Goal: Task Accomplishment & Management: Use online tool/utility

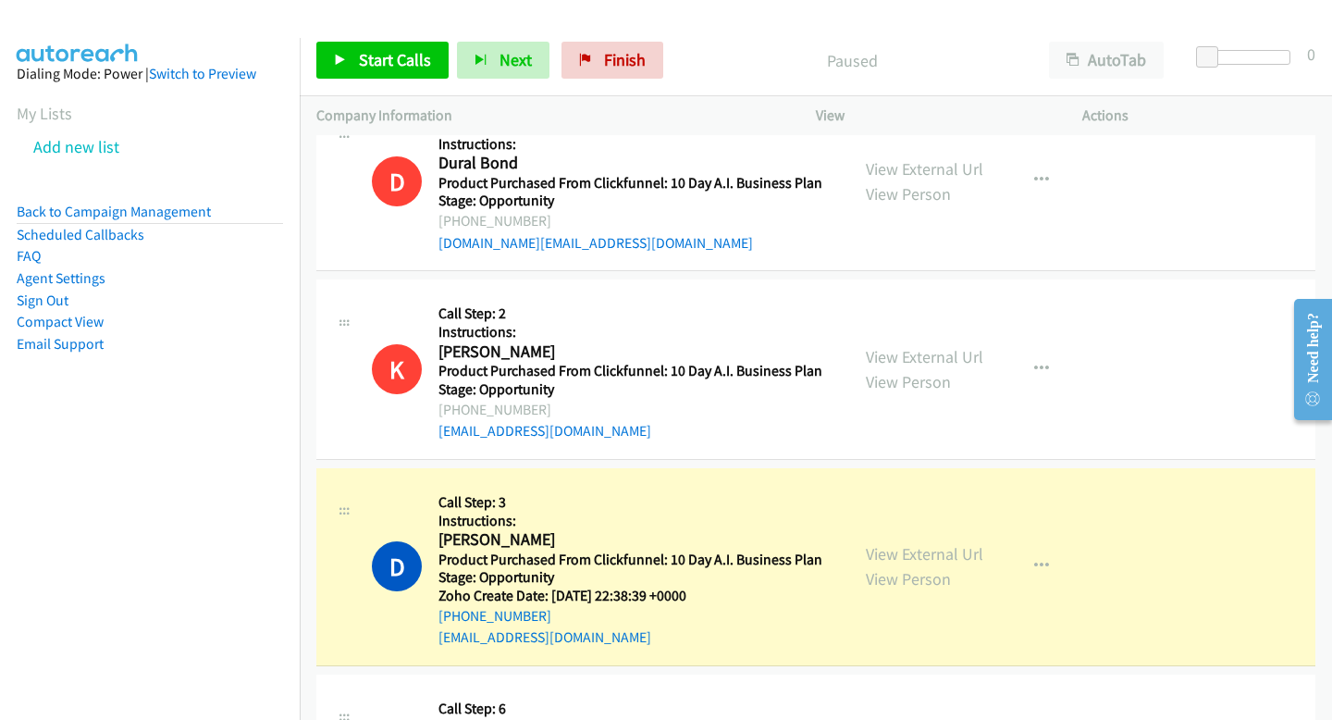
scroll to position [508, 0]
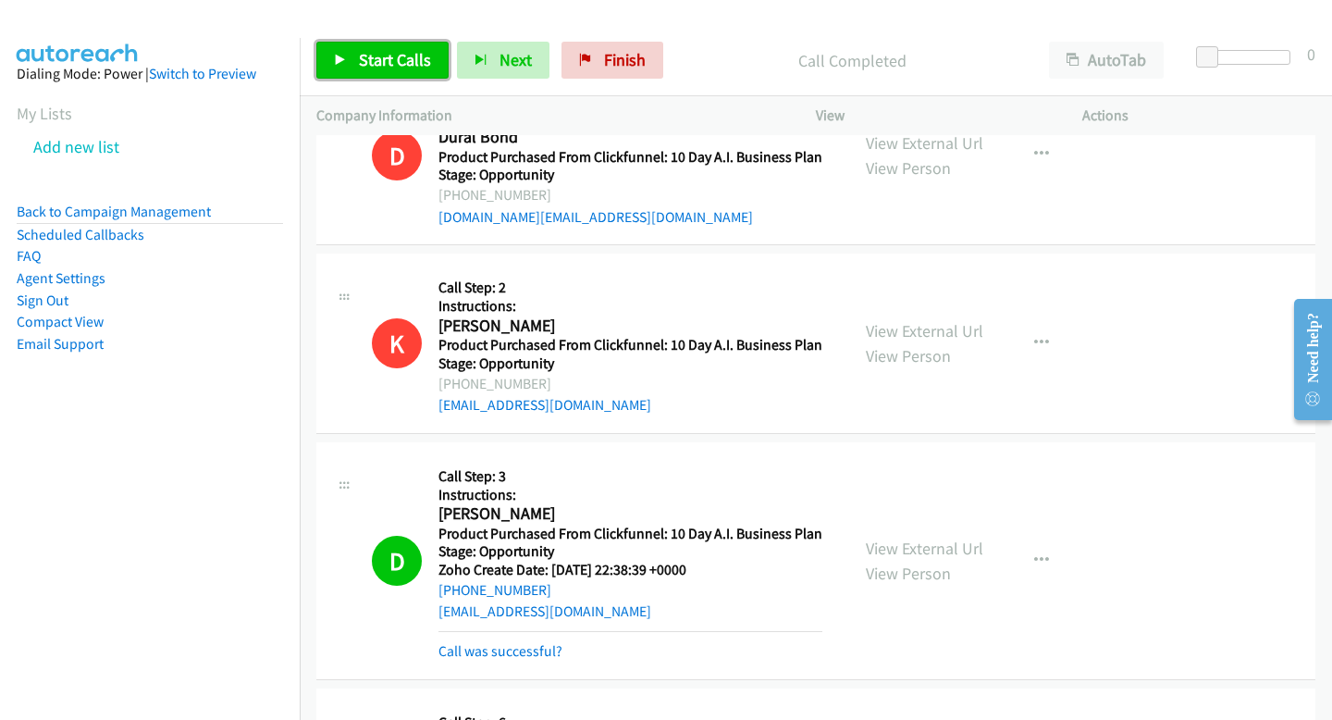
click at [395, 64] on span "Start Calls" at bounding box center [395, 59] width 72 height 21
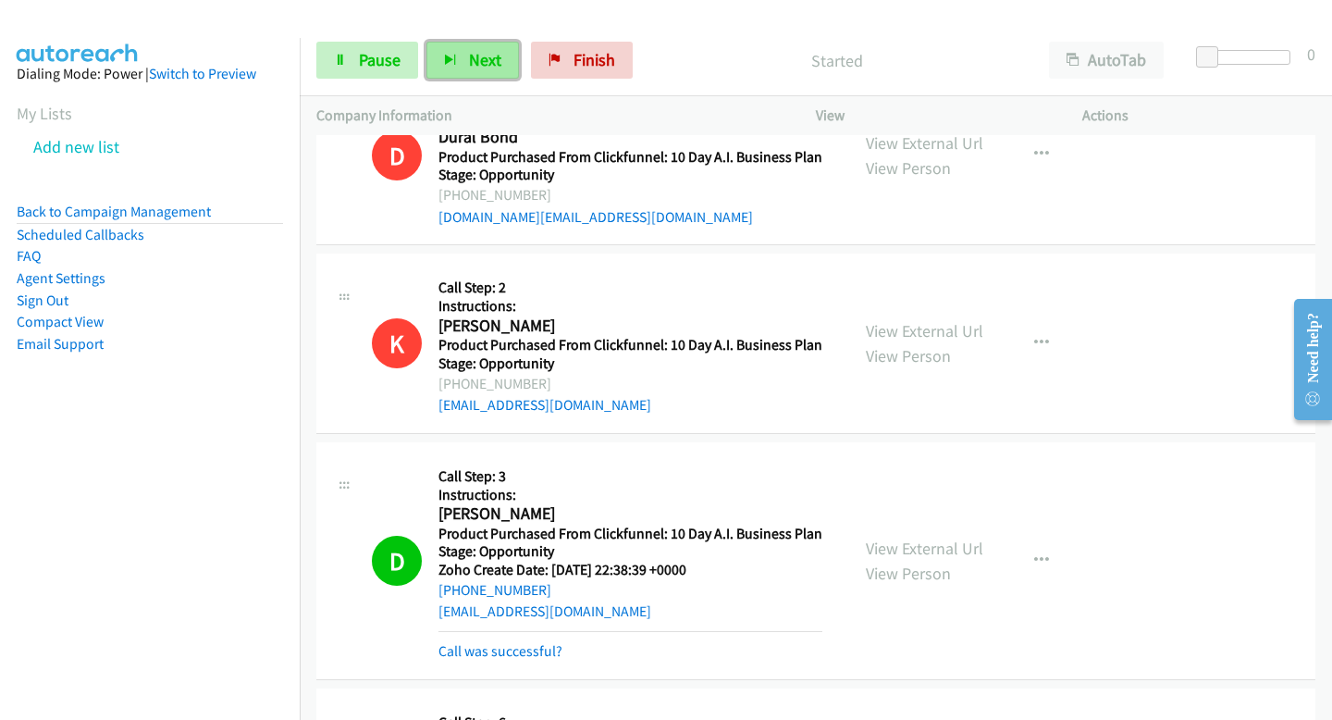
click at [436, 74] on button "Next" at bounding box center [473, 60] width 93 height 37
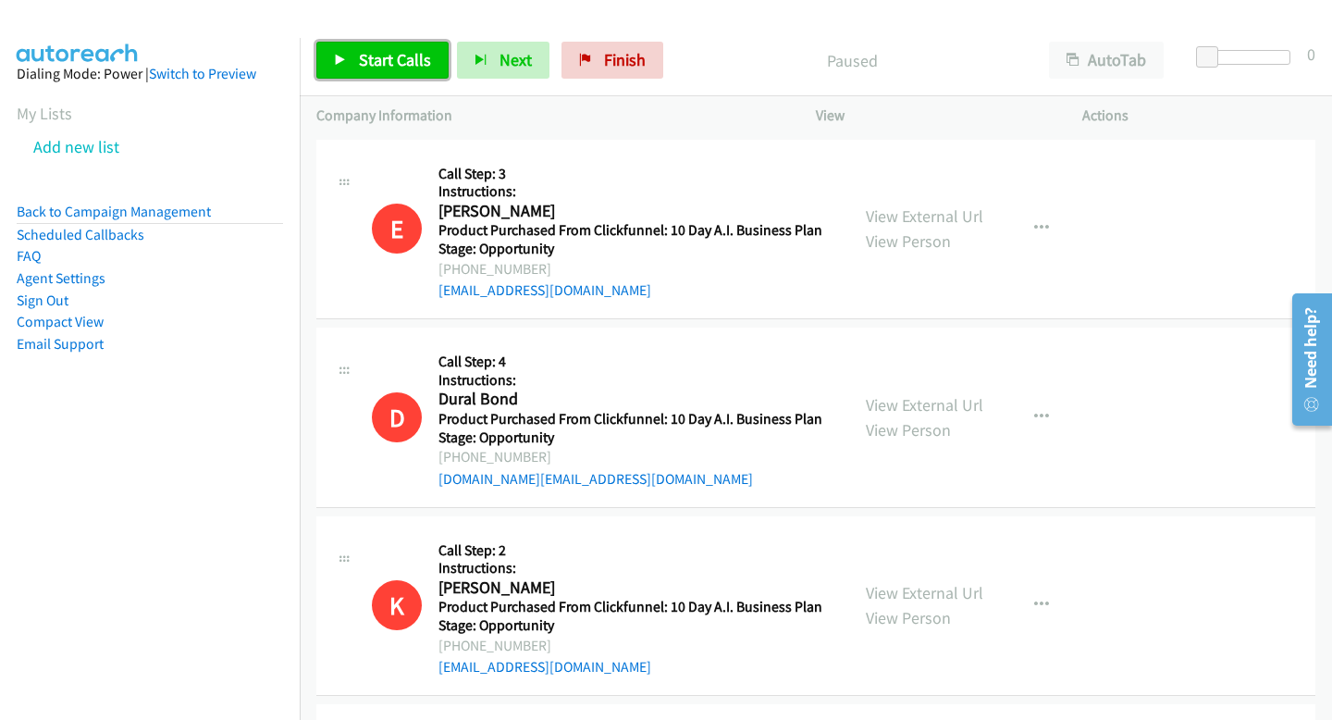
click at [401, 56] on span "Start Calls" at bounding box center [395, 59] width 72 height 21
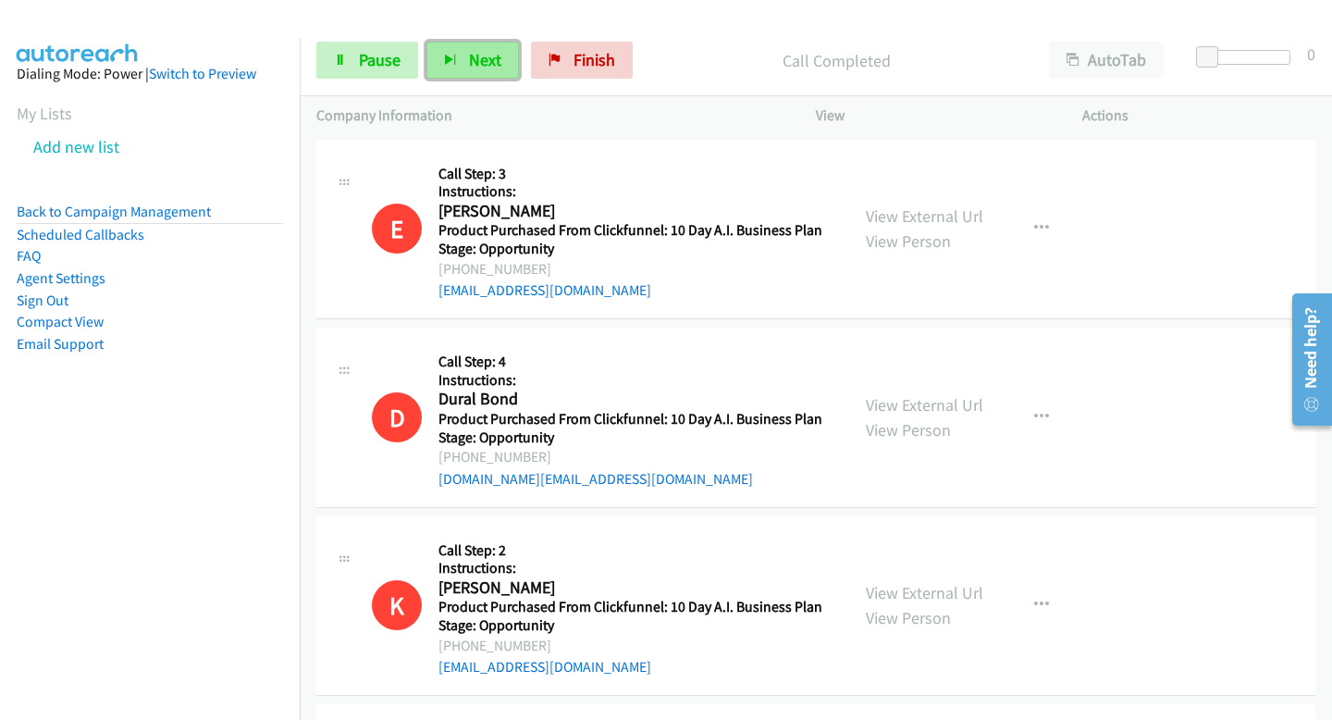
click at [495, 62] on span "Next" at bounding box center [485, 59] width 32 height 21
click at [386, 54] on span "Pause" at bounding box center [380, 59] width 42 height 21
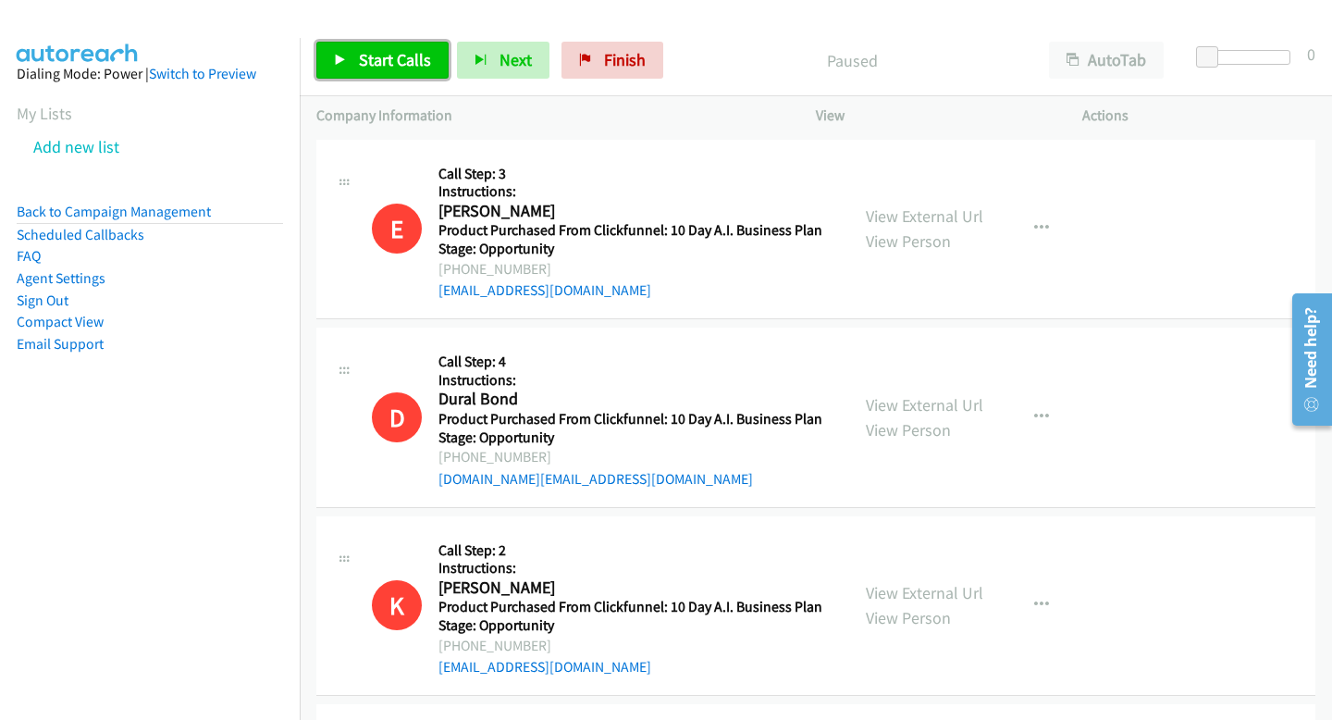
click at [363, 64] on span "Start Calls" at bounding box center [395, 59] width 72 height 21
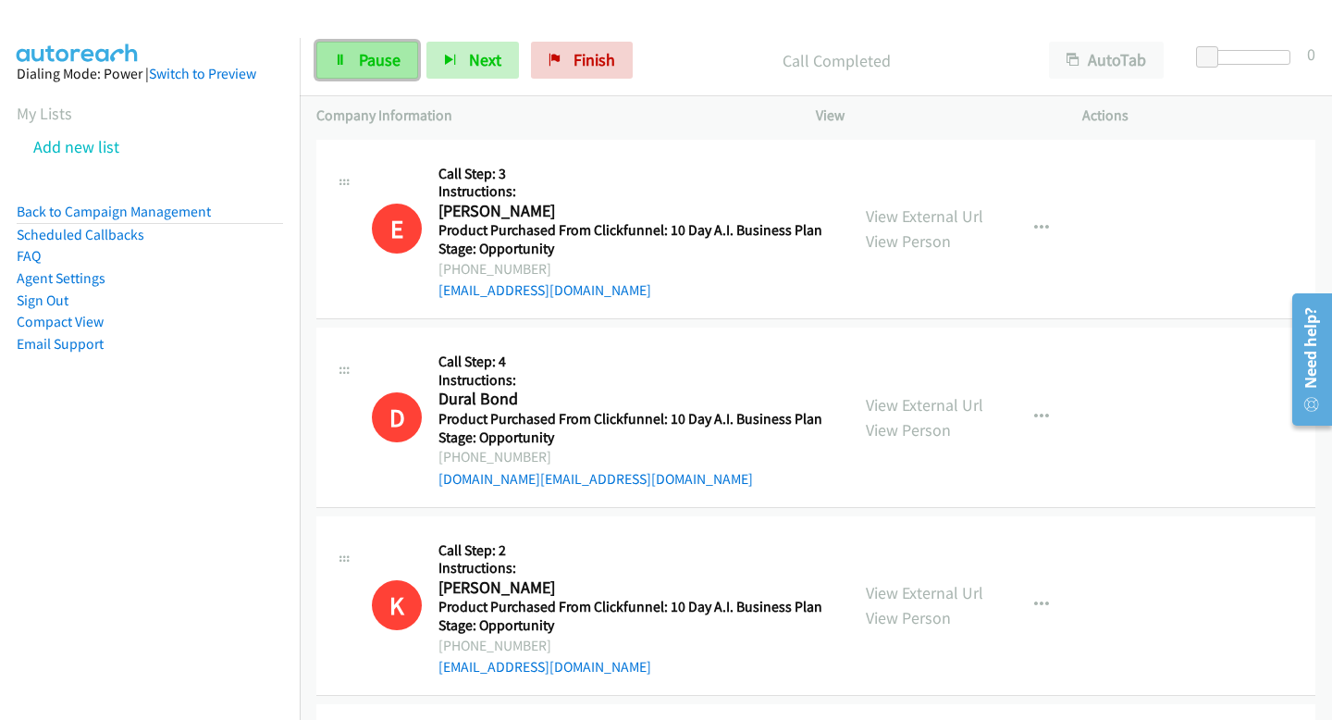
click at [380, 63] on span "Pause" at bounding box center [380, 59] width 42 height 21
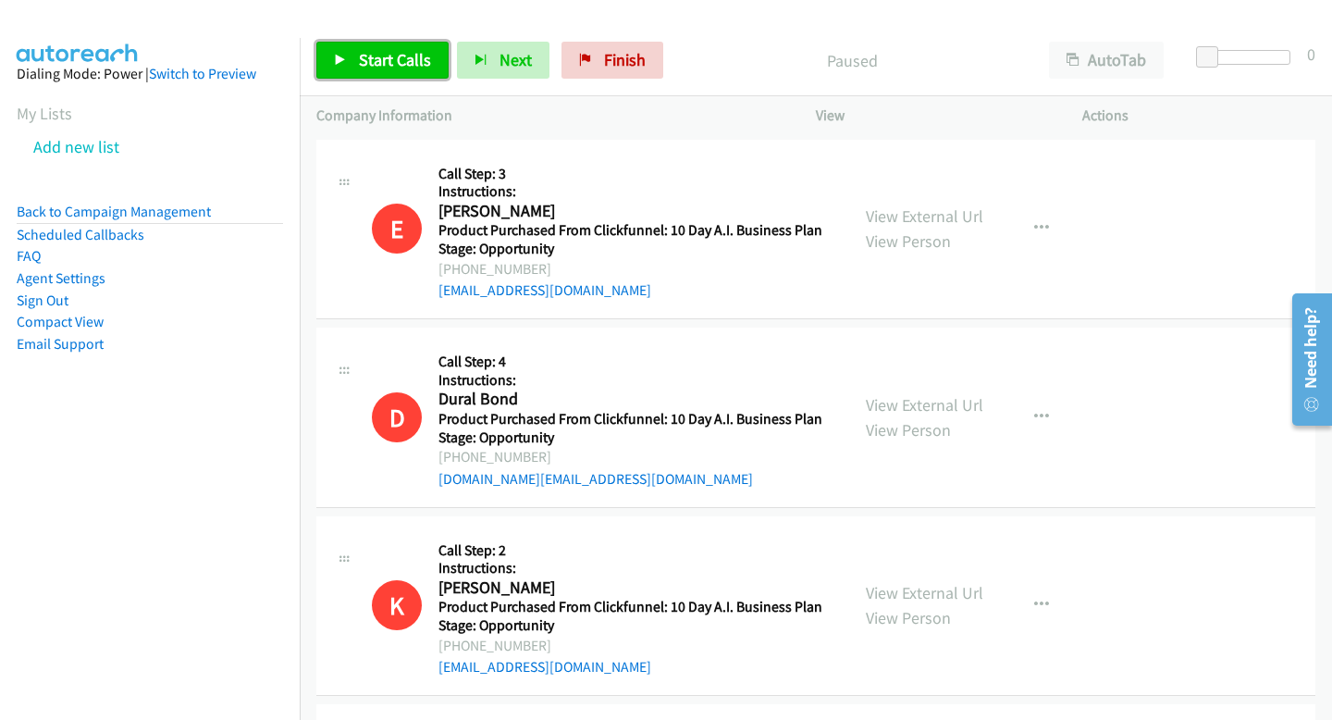
click at [380, 63] on span "Start Calls" at bounding box center [395, 59] width 72 height 21
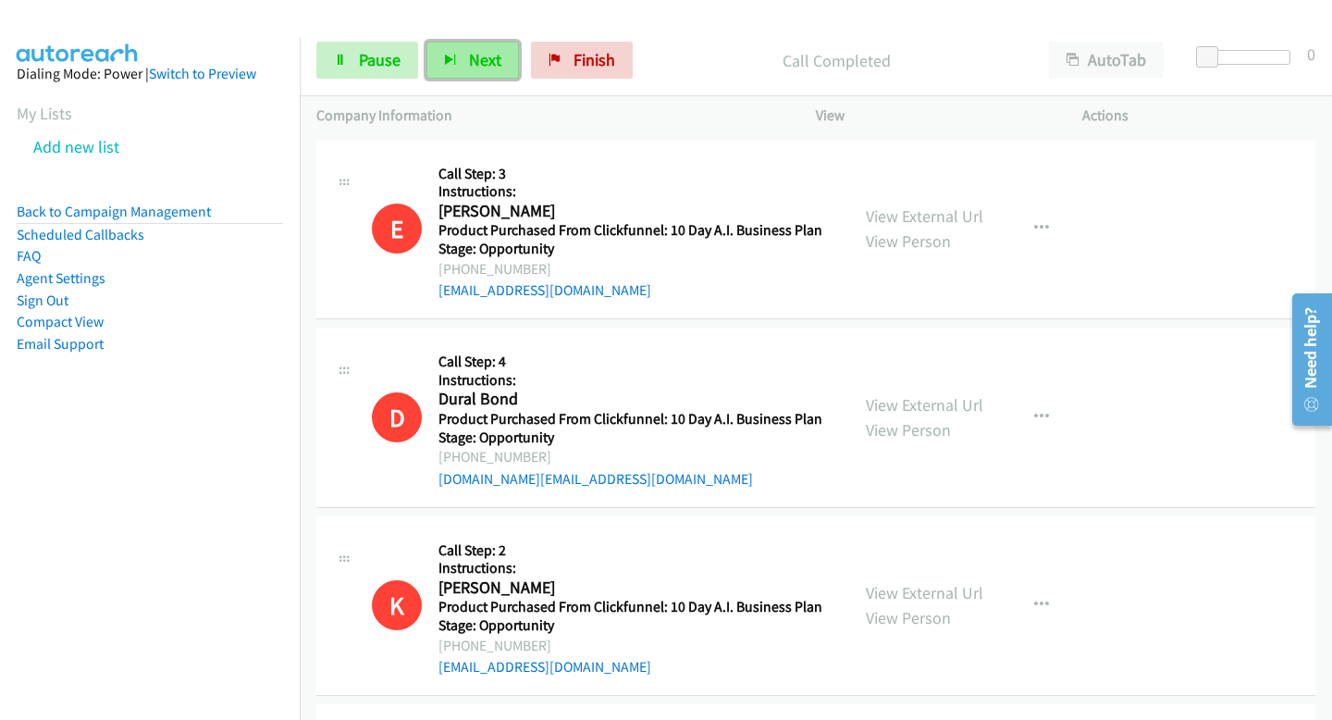
click at [452, 57] on icon "button" at bounding box center [450, 61] width 13 height 13
click at [455, 75] on button "Next" at bounding box center [473, 60] width 93 height 37
click at [474, 55] on span "Next" at bounding box center [485, 59] width 32 height 21
click at [502, 64] on button "Next" at bounding box center [473, 60] width 93 height 37
click at [476, 69] on span "Next" at bounding box center [485, 59] width 32 height 21
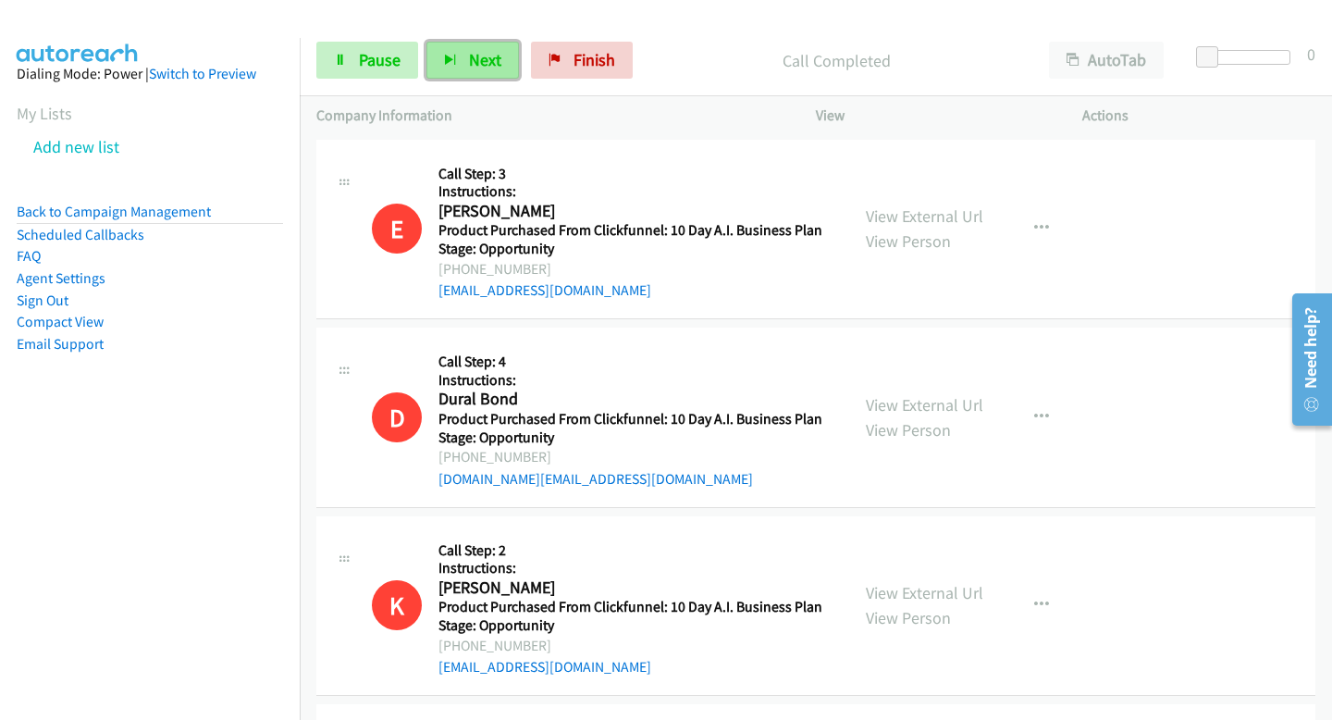
click at [463, 59] on button "Next" at bounding box center [473, 60] width 93 height 37
click at [471, 67] on span "Next" at bounding box center [485, 59] width 32 height 21
click at [478, 87] on div "Start Calls Pause Next Finish Call Completed AutoTab AutoTab 0" at bounding box center [816, 60] width 1033 height 71
click at [469, 64] on span "Next" at bounding box center [485, 59] width 32 height 21
click at [453, 72] on button "Next" at bounding box center [473, 60] width 93 height 37
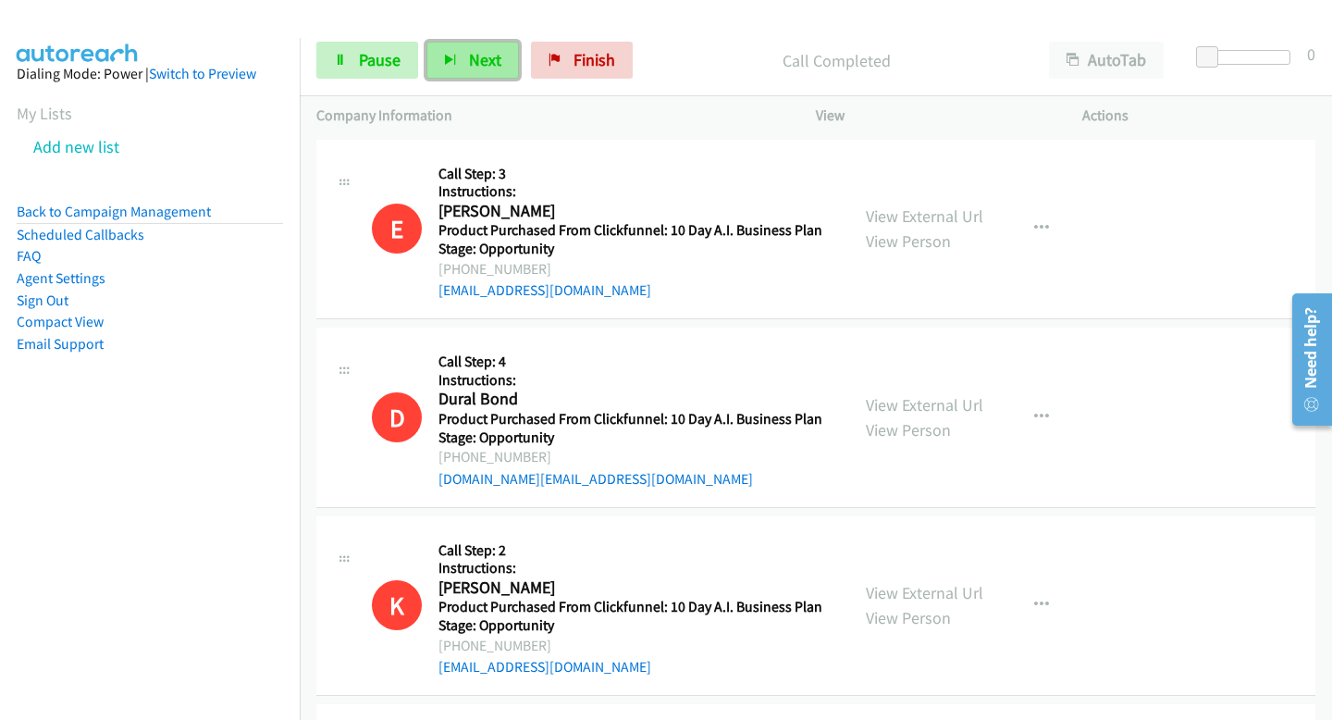
click at [467, 47] on button "Next" at bounding box center [473, 60] width 93 height 37
click at [485, 53] on span "Next" at bounding box center [485, 59] width 32 height 21
click at [451, 82] on div "Start Calls Pause Next Finish Call Completed AutoTab AutoTab 0" at bounding box center [816, 60] width 1033 height 71
click at [452, 71] on button "Next" at bounding box center [473, 60] width 93 height 37
click at [495, 63] on span "Next" at bounding box center [485, 59] width 32 height 21
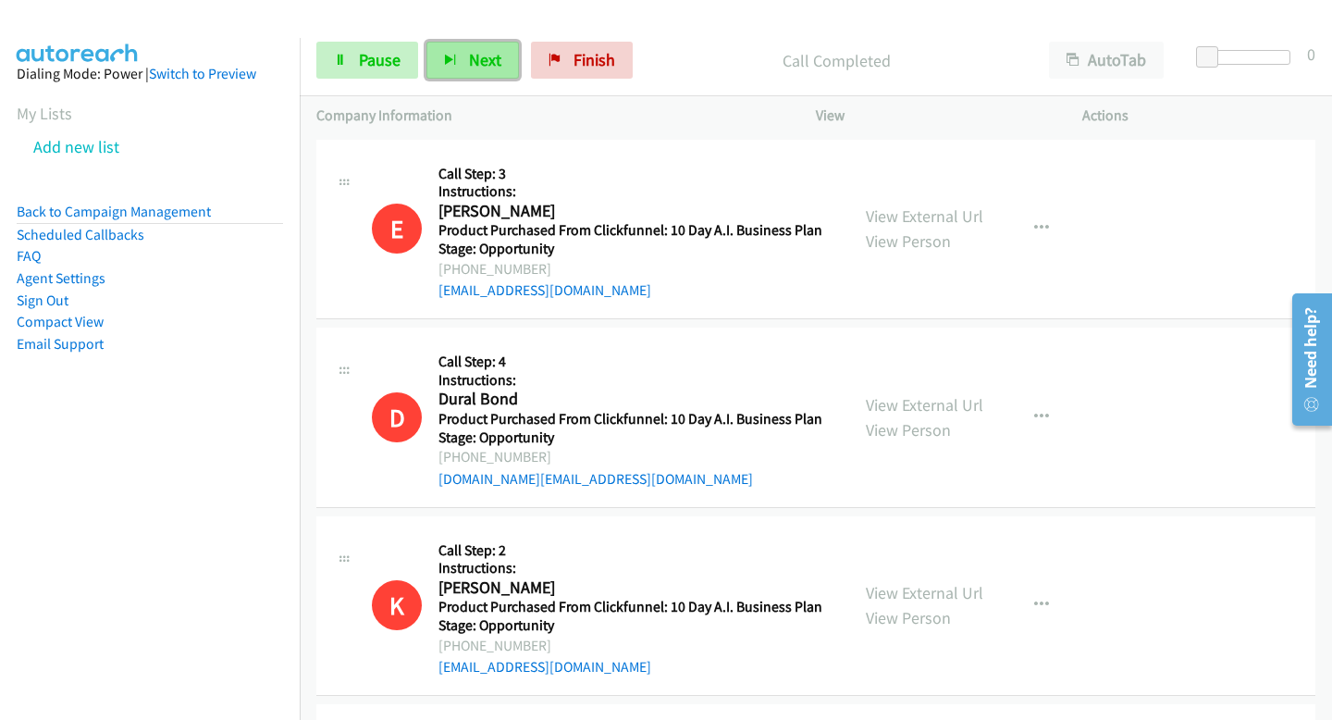
click at [482, 58] on span "Next" at bounding box center [485, 59] width 32 height 21
click at [459, 67] on button "Next" at bounding box center [473, 60] width 93 height 37
click at [488, 65] on span "Next" at bounding box center [485, 59] width 32 height 21
click at [469, 69] on span "Next" at bounding box center [485, 59] width 32 height 21
click at [473, 53] on span "Next" at bounding box center [485, 59] width 32 height 21
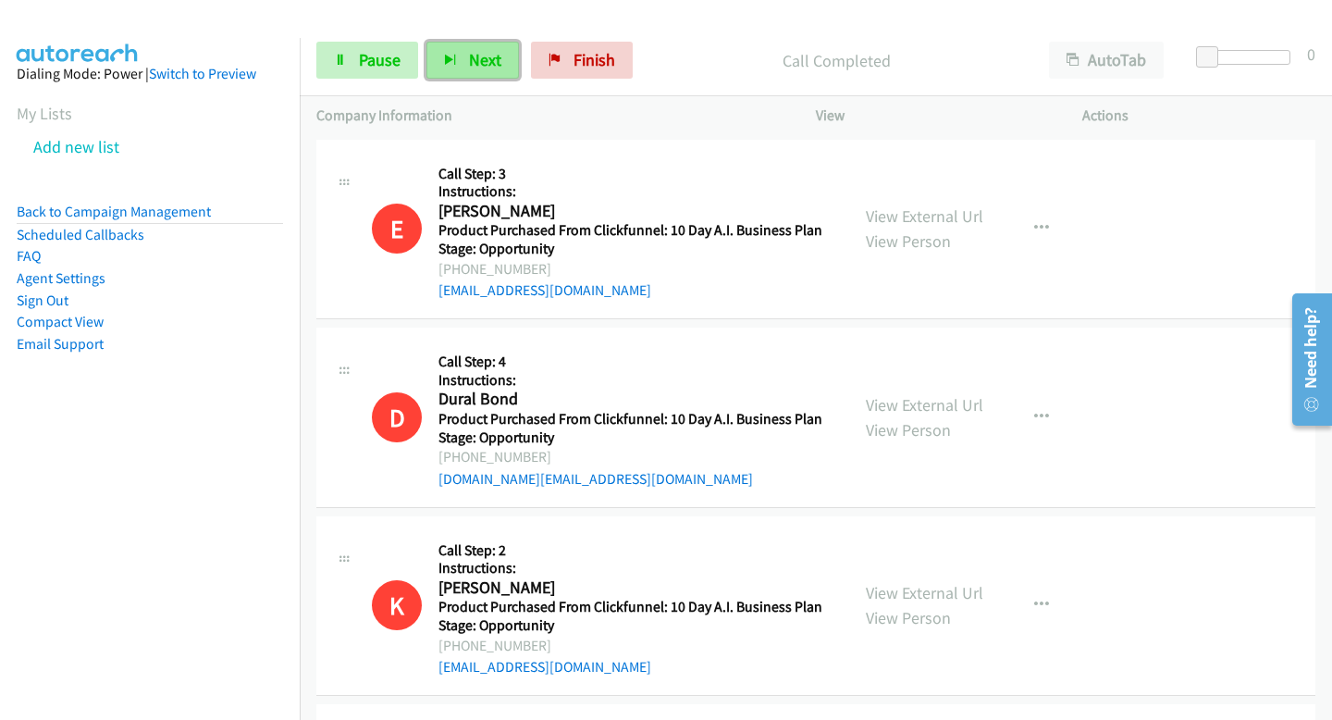
click at [504, 52] on button "Next" at bounding box center [473, 60] width 93 height 37
click at [466, 51] on button "Next" at bounding box center [473, 60] width 93 height 37
click at [480, 62] on span "Next" at bounding box center [485, 59] width 32 height 21
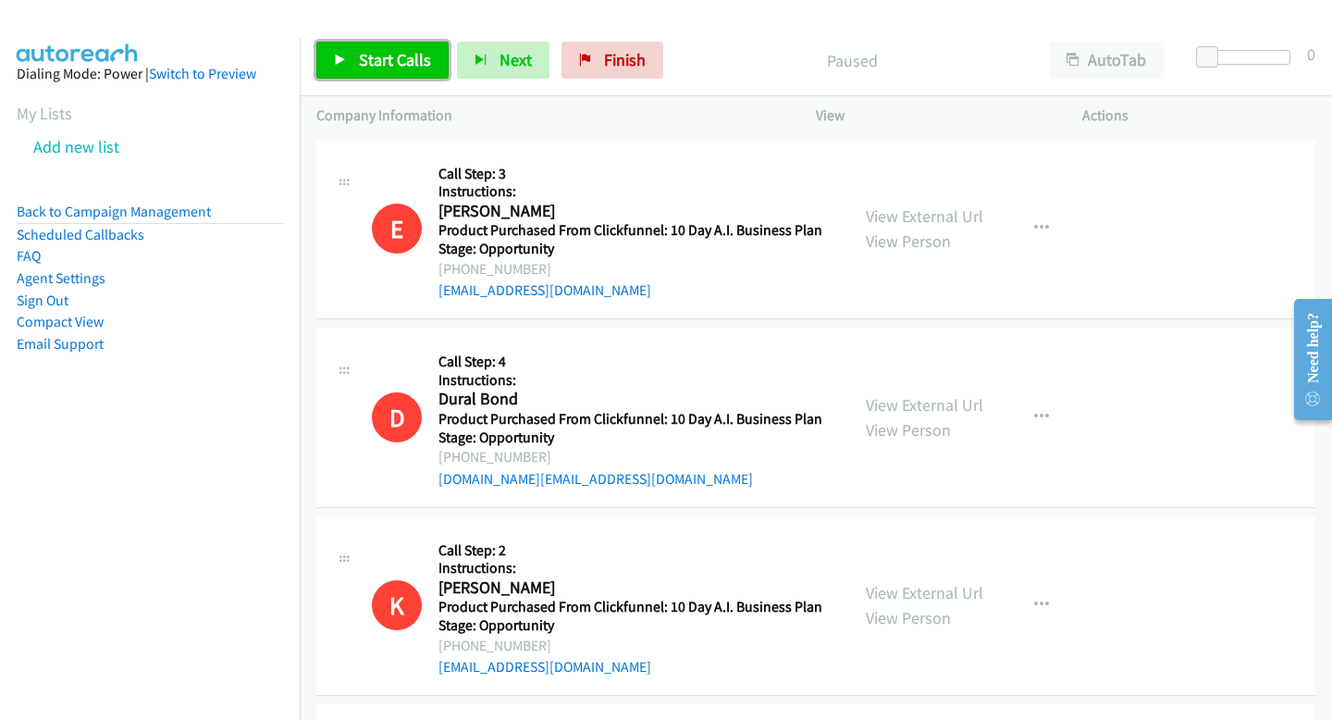
click at [420, 43] on link "Start Calls" at bounding box center [382, 60] width 132 height 37
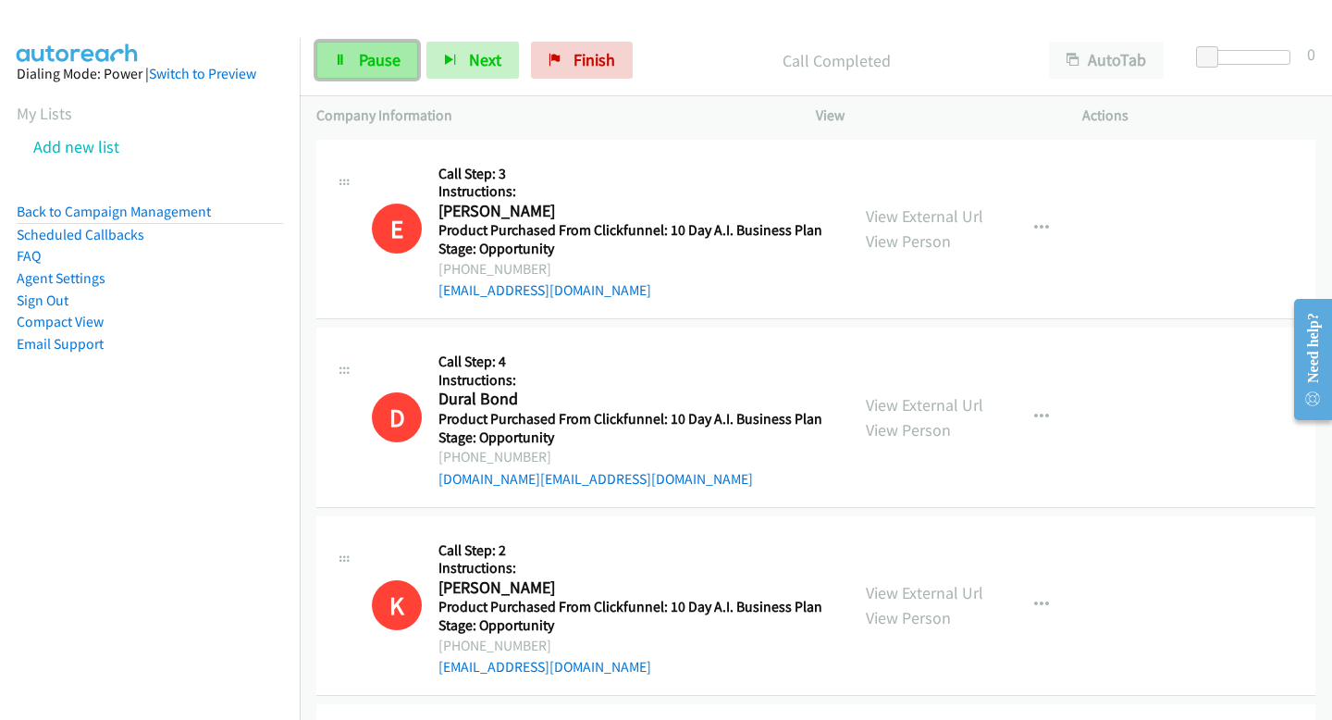
click at [398, 66] on span "Pause" at bounding box center [380, 59] width 42 height 21
